Goal: Information Seeking & Learning: Learn about a topic

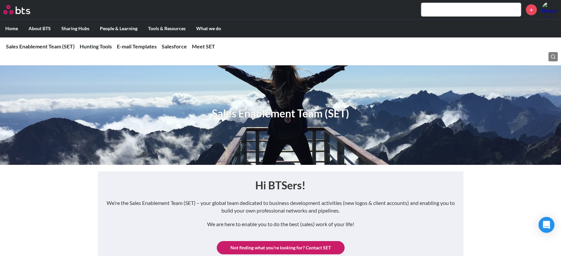
click at [453, 10] on input "text" at bounding box center [471, 9] width 100 height 13
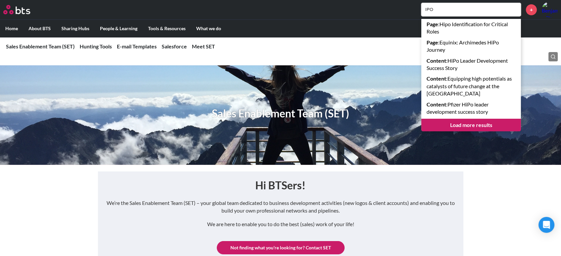
click at [430, 8] on input "IPO" at bounding box center [471, 9] width 100 height 13
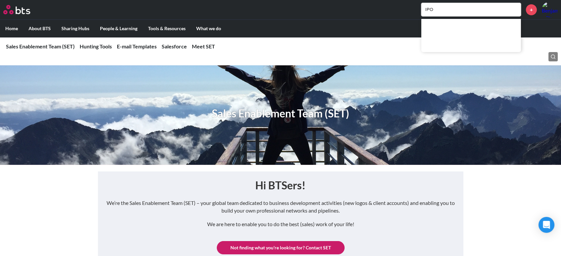
click at [433, 8] on input "IPO" at bounding box center [471, 9] width 100 height 13
click at [455, 9] on input "IPO" at bounding box center [471, 9] width 100 height 13
type input "I"
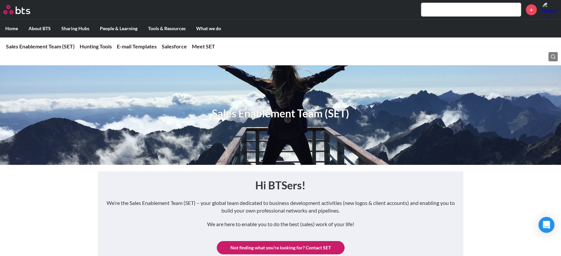
click at [442, 12] on input "text" at bounding box center [471, 9] width 100 height 13
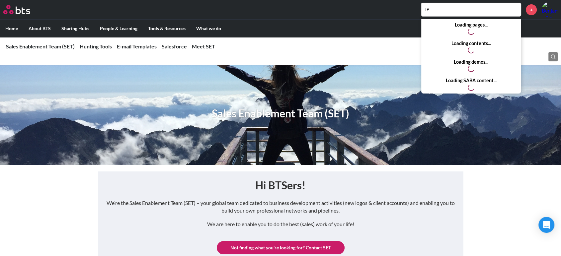
type input "I"
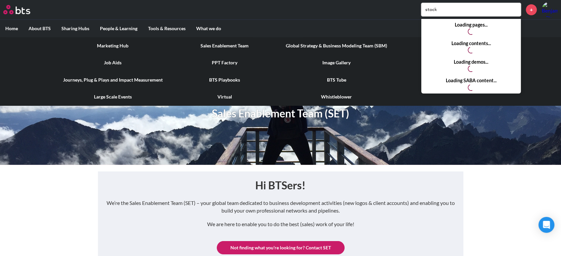
type input "stock"
click at [125, 45] on link "Marketing Hub" at bounding box center [113, 45] width 112 height 17
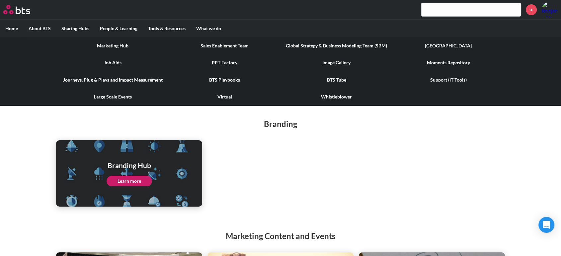
click at [157, 31] on label "Tools & Resources" at bounding box center [167, 28] width 48 height 17
click at [0, 0] on input "Tools & Resources" at bounding box center [0, 0] width 0 height 0
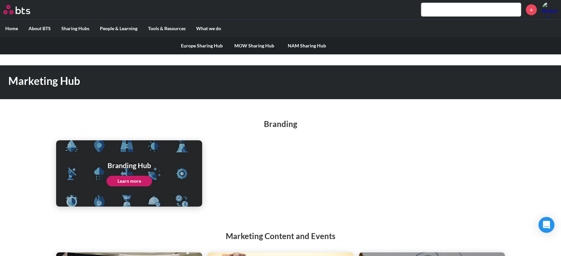
click at [73, 31] on label "Sharing Hubs" at bounding box center [75, 28] width 38 height 17
click at [0, 0] on input "Sharing Hubs" at bounding box center [0, 0] width 0 height 0
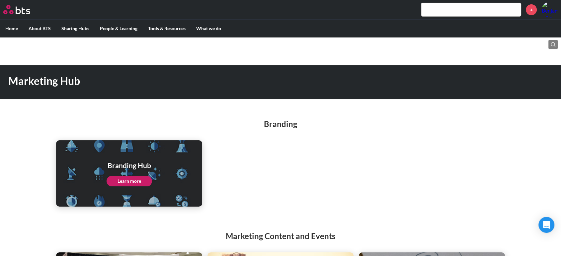
click at [473, 12] on input "text" at bounding box center [471, 9] width 100 height 13
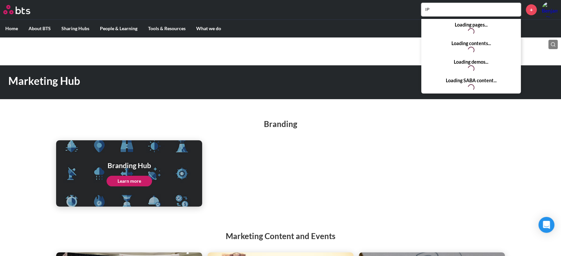
type input "I"
type input "stock"
click at [359, 107] on div "Branding Branding Hub Learn more" at bounding box center [280, 156] width 561 height 102
click at [443, 5] on input "stock" at bounding box center [471, 9] width 100 height 13
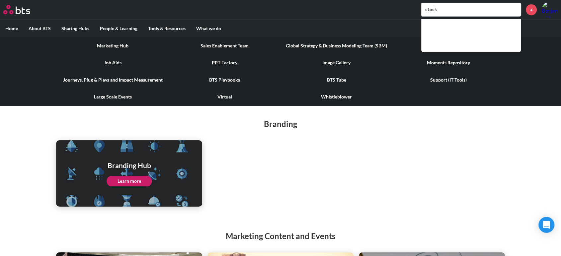
click at [159, 30] on label "Tools & Resources" at bounding box center [167, 28] width 48 height 17
click at [0, 0] on input "Tools & Resources" at bounding box center [0, 0] width 0 height 0
click at [118, 79] on link "Journeys, Plug & Plays and Impact Measurement" at bounding box center [113, 79] width 112 height 17
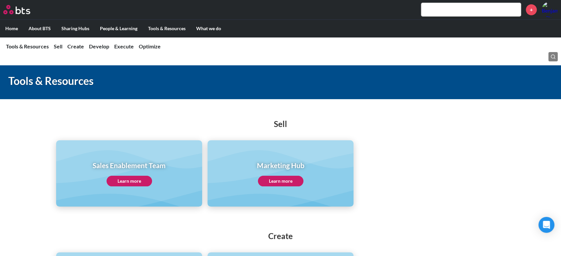
click at [267, 176] on link "Learn more" at bounding box center [280, 181] width 45 height 11
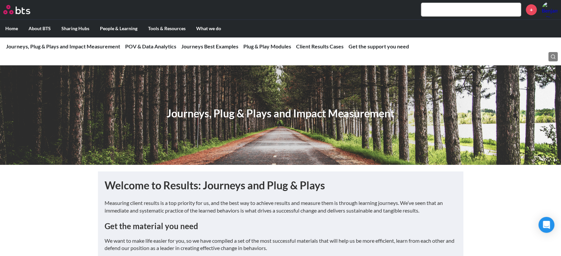
click at [462, 5] on input "text" at bounding box center [471, 9] width 100 height 13
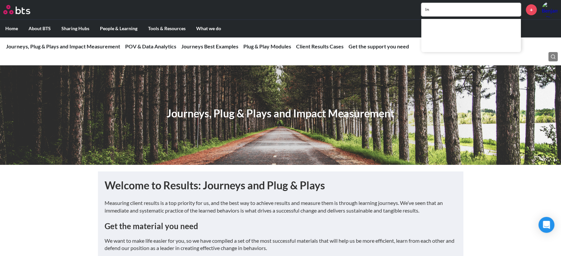
type input "I"
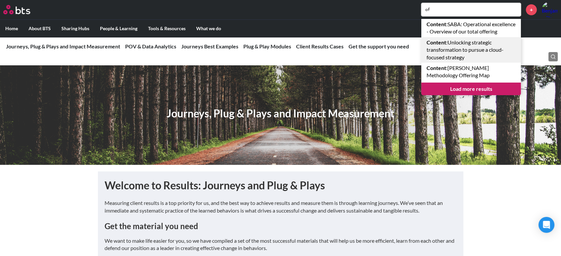
type input "o"
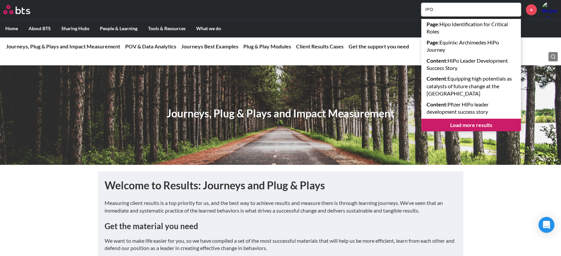
type input "IPO"
click at [458, 123] on link "Load more results" at bounding box center [471, 125] width 100 height 13
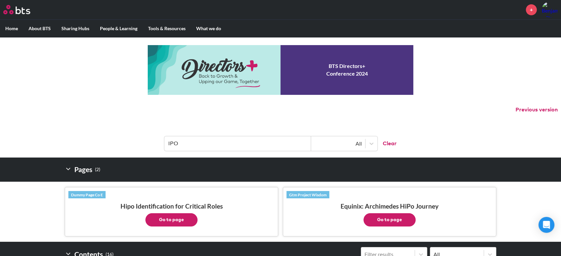
scroll to position [1, 0]
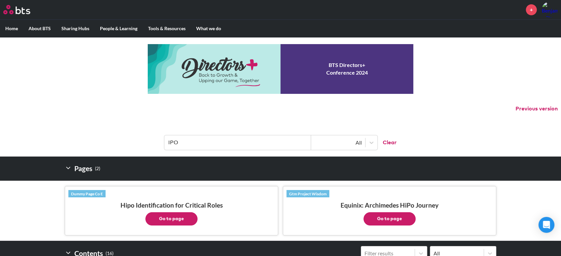
click at [194, 141] on input "IPO" at bounding box center [237, 142] width 147 height 15
type input "I"
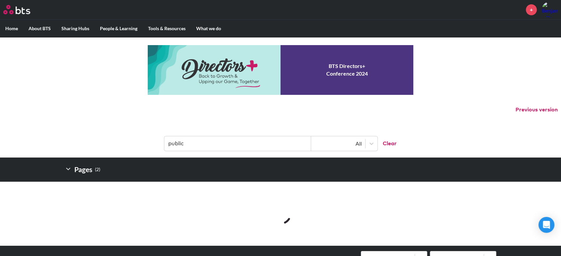
type input "public"
